Goal: Task Accomplishment & Management: Complete application form

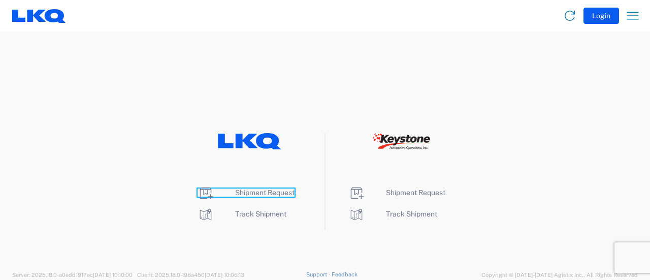
click at [259, 194] on span "Shipment Request" at bounding box center [264, 192] width 59 height 8
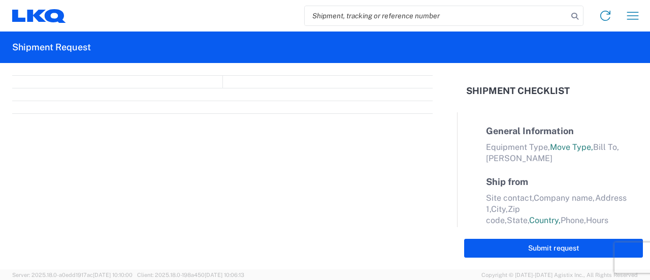
select select "FULL"
select select "LBS"
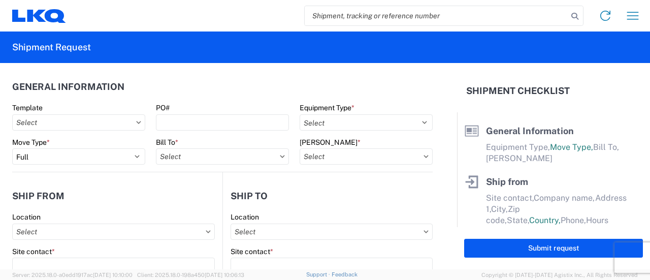
click at [345, 13] on input "search" at bounding box center [436, 15] width 263 height 19
paste input "56503292"
type input "56503292"
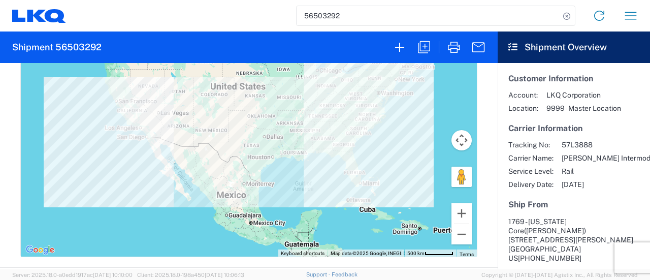
scroll to position [457, 0]
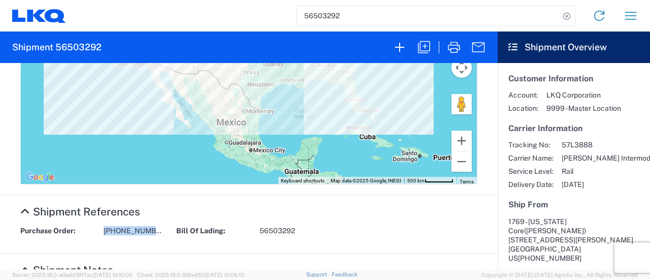
drag, startPoint x: 153, startPoint y: 229, endPoint x: 87, endPoint y: 238, distance: 67.0
click at [100, 233] on div "Purchase Order: 1769-3238-151" at bounding box center [93, 231] width 156 height 10
copy div "1769-3238-151"
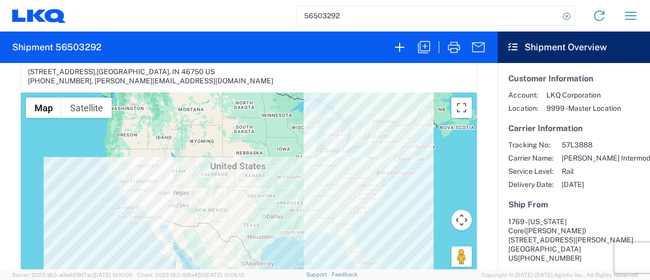
scroll to position [102, 0]
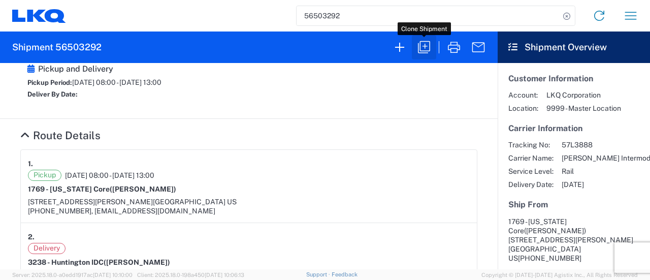
click at [422, 50] on icon "button" at bounding box center [424, 47] width 16 height 16
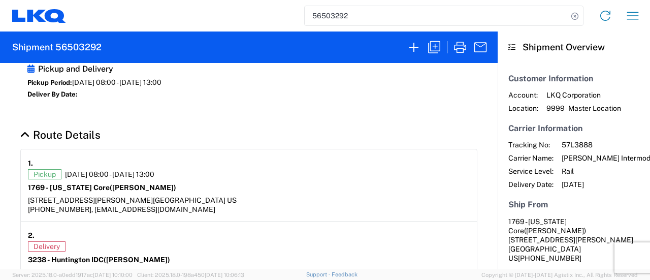
select select "FULL"
select select "LBS"
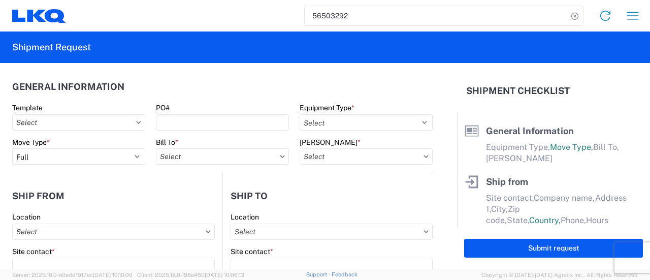
select select "BCAR"
type input "Marc Metzger"
type input "1769 - California Core"
type input "405 S Wanamaker Ave"
type input "Ontario"
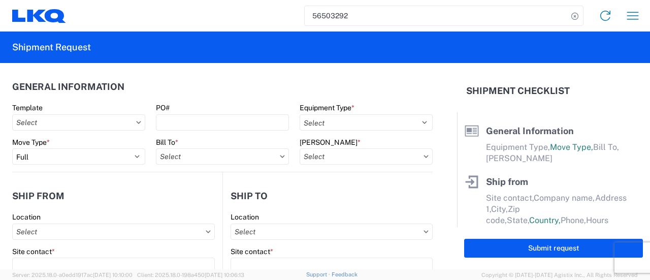
type input "91761"
type input "msmetzger@lkqcorp.com"
type input "Cami Owens"
type input "3238 - Huntington IDC"
type input "1870 Riverfork Drive W"
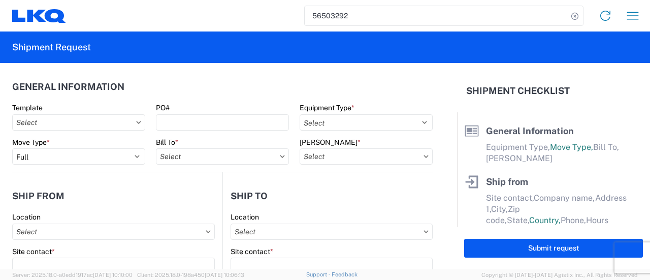
type input "Huntington"
type input "46750"
type input "cowens@lkqcorp.com"
type input "marc metzger"
type input "msmetzger@lkqcorp.com"
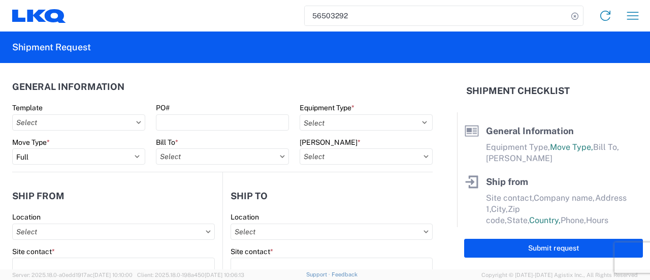
type input "908-208-2658"
type input "2025-08-19"
type textarea "M-F FCFS"
type input "25000"
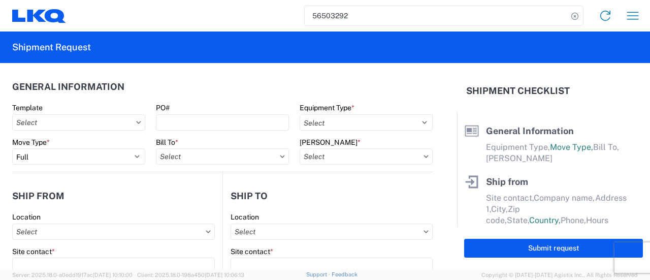
type input "Wheels - Stacked & Palletized"
type input "27"
type input "1"
select select "US"
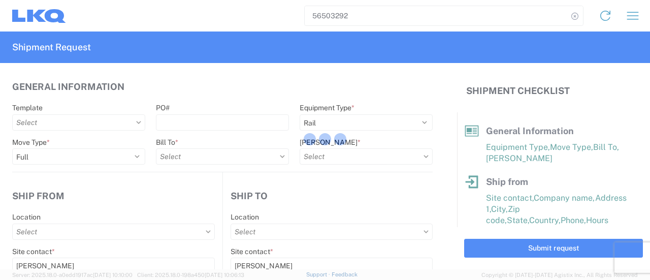
type input "3238 - Huntington IDC"
type input "1769 - California Core"
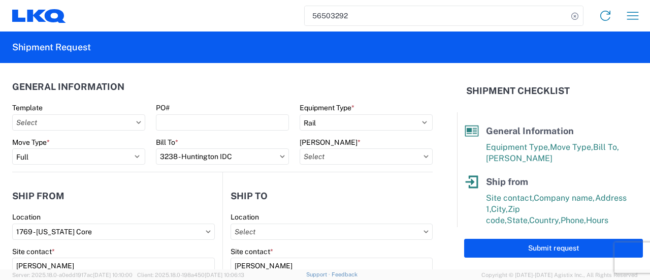
type input "3238-3015-50180-0000 - 3238 Freight In - Wheel Cores"
type input "3238 - Huntington IDC"
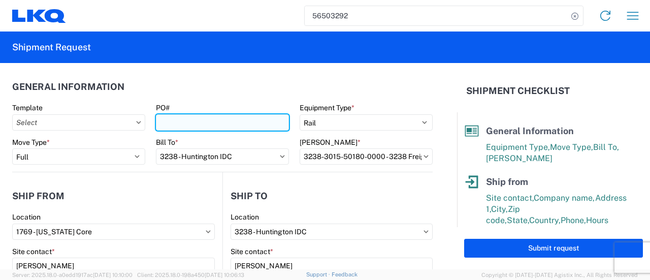
click at [181, 117] on input "PO#" at bounding box center [222, 122] width 133 height 16
paste input "1769-3238-151"
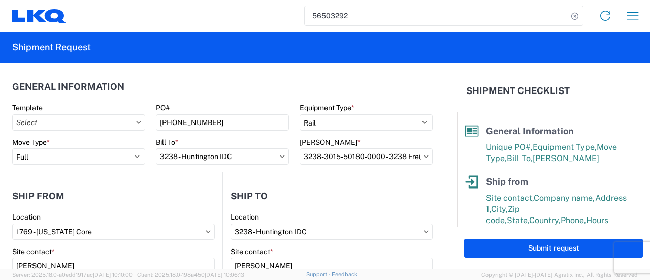
click at [216, 85] on header "General Information" at bounding box center [222, 86] width 420 height 23
click at [219, 97] on header "General Information" at bounding box center [222, 86] width 420 height 23
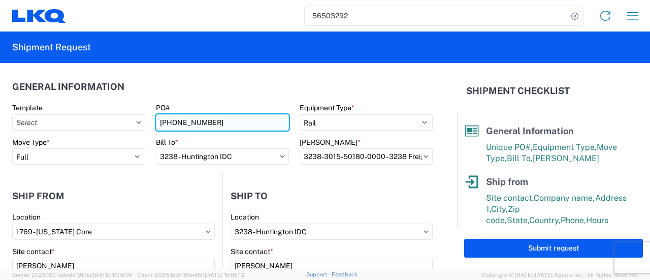
click at [160, 123] on input "1769-3238-151" at bounding box center [222, 122] width 133 height 16
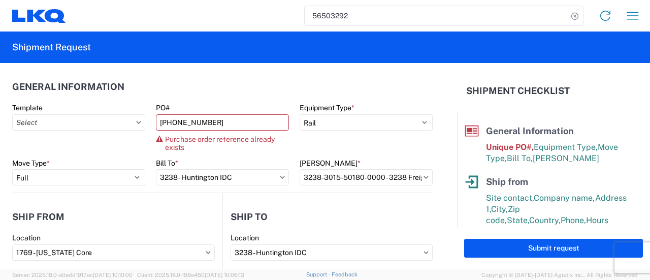
click at [196, 87] on header "General Information" at bounding box center [222, 86] width 420 height 23
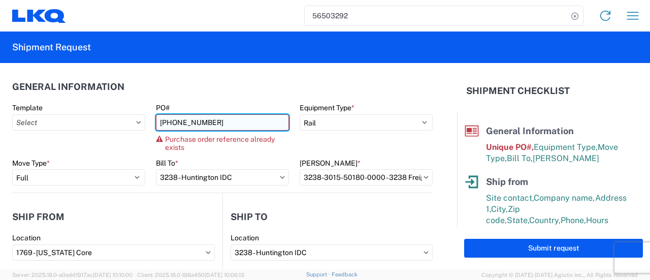
click at [209, 123] on input "1769-3238-151" at bounding box center [222, 122] width 133 height 16
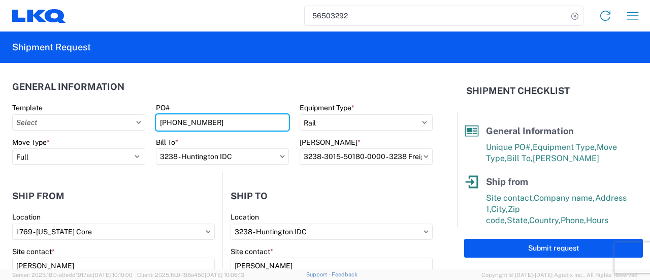
type input "1769-3238-152"
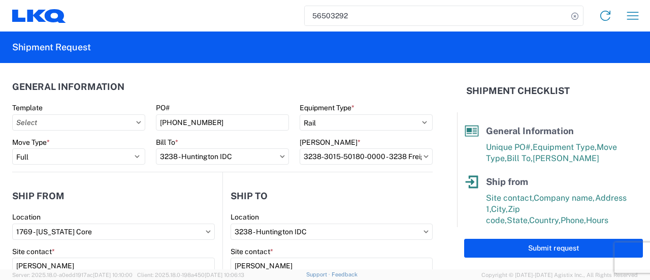
click at [202, 92] on header "General Information" at bounding box center [222, 86] width 420 height 23
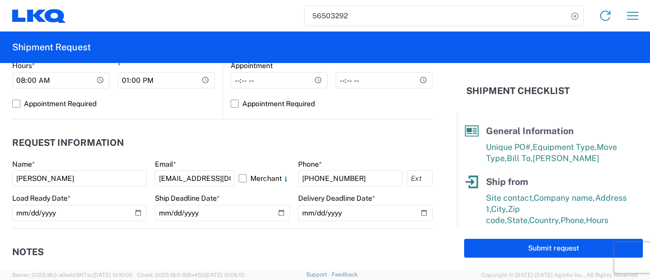
scroll to position [508, 0]
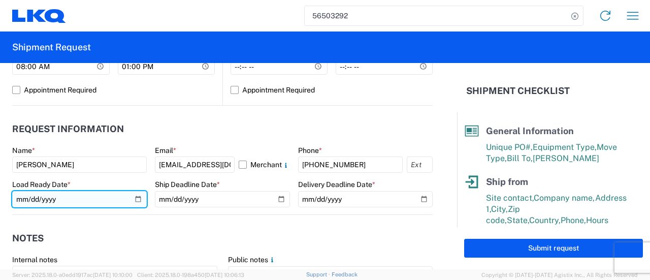
click at [135, 200] on input "2025-08-19" at bounding box center [79, 199] width 135 height 16
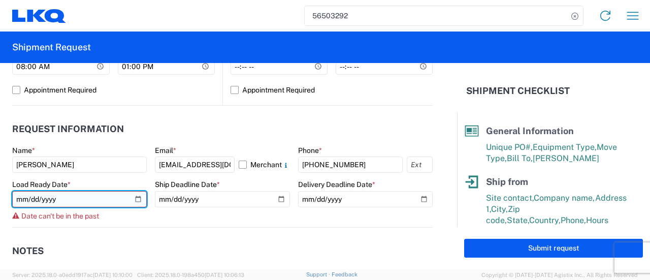
click at [136, 197] on input "2025-08-19" at bounding box center [79, 199] width 135 height 16
type input "2025-09-09"
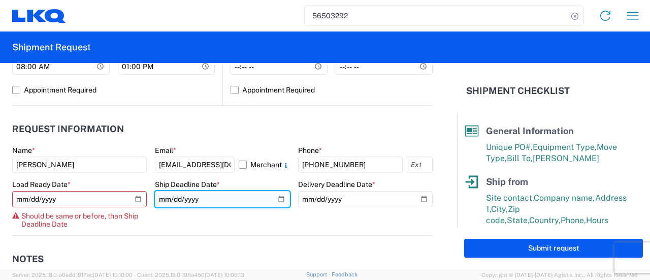
click at [277, 196] on input "2025-08-19" at bounding box center [222, 199] width 135 height 16
type input "2025-09-09"
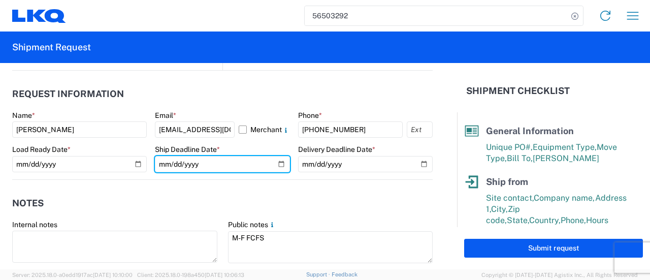
scroll to position [558, 0]
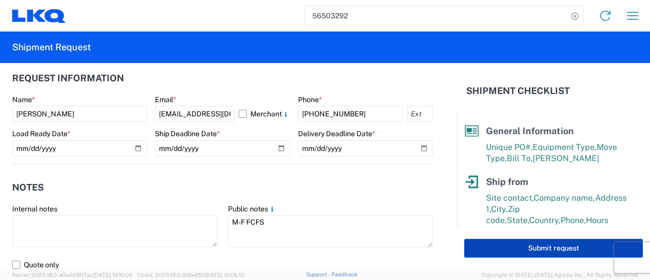
click at [513, 250] on button "Submit request" at bounding box center [553, 248] width 179 height 19
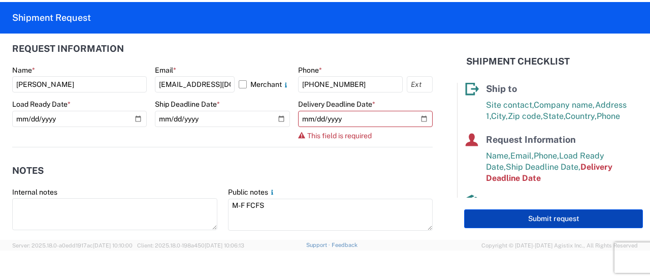
scroll to position [143, 0]
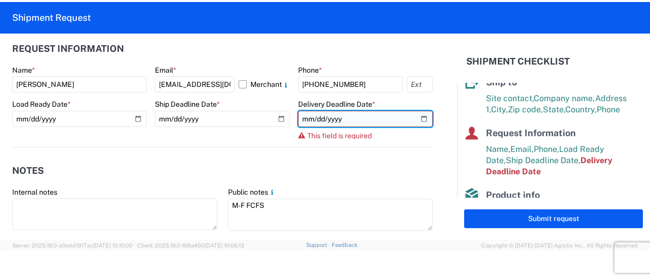
click at [360, 119] on input "date" at bounding box center [365, 119] width 135 height 16
type input "2025-09-30"
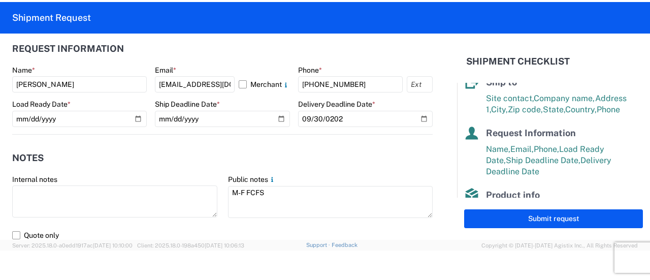
click at [437, 179] on form "General Information Template PO# 1769-3238-152 Equipment Type * Select 53’ Dry …" at bounding box center [228, 137] width 457 height 206
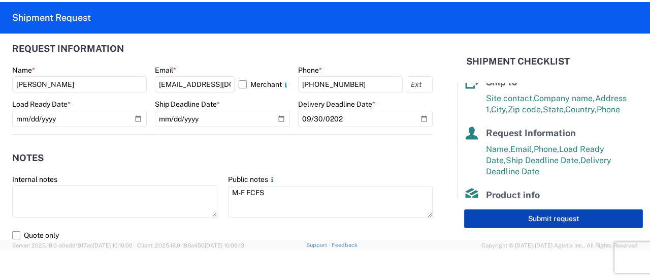
click at [521, 224] on button "Submit request" at bounding box center [553, 218] width 179 height 19
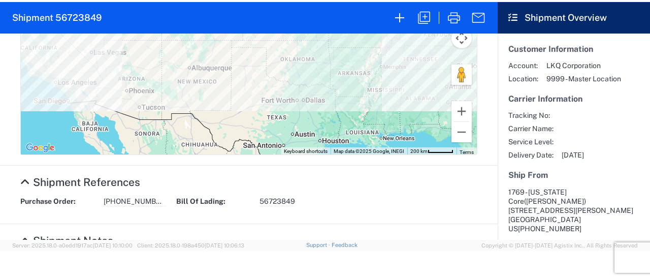
scroll to position [558, 0]
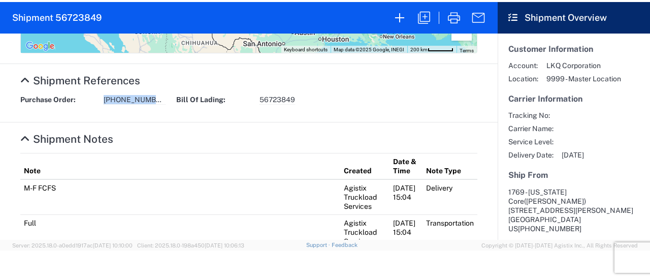
drag, startPoint x: 154, startPoint y: 100, endPoint x: 89, endPoint y: 101, distance: 65.0
click at [89, 100] on div "Purchase Order: 1769-3238-152" at bounding box center [93, 100] width 156 height 10
copy div "1769-3238-152"
click at [177, 118] on agx-collapsable-section "Shipment References Purchase Order: 1769-3238-152 Bill Of Lading: 56723849" at bounding box center [249, 93] width 498 height 58
drag, startPoint x: 152, startPoint y: 100, endPoint x: 101, endPoint y: 102, distance: 51.3
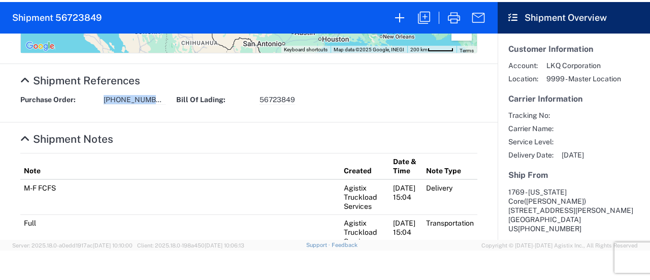
click at [103, 102] on div "Purchase Order: 1769-3238-152" at bounding box center [93, 100] width 156 height 10
copy span "1769-3238-152"
